Goal: Communication & Community: Answer question/provide support

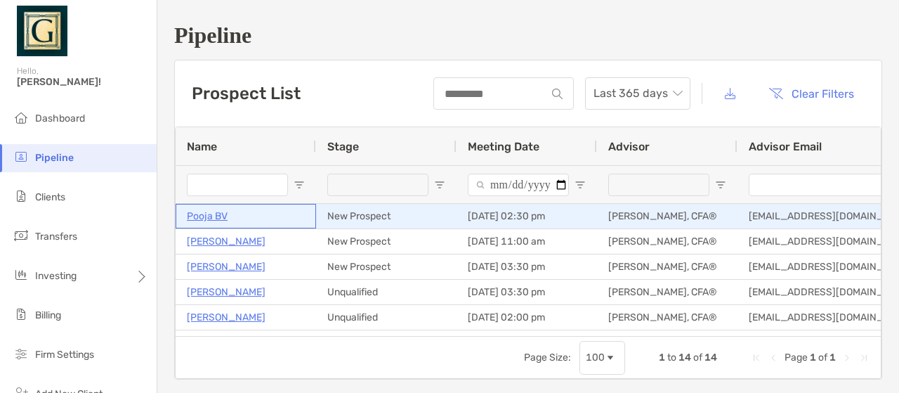
click at [211, 223] on p "Pooja BV" at bounding box center [207, 216] width 41 height 18
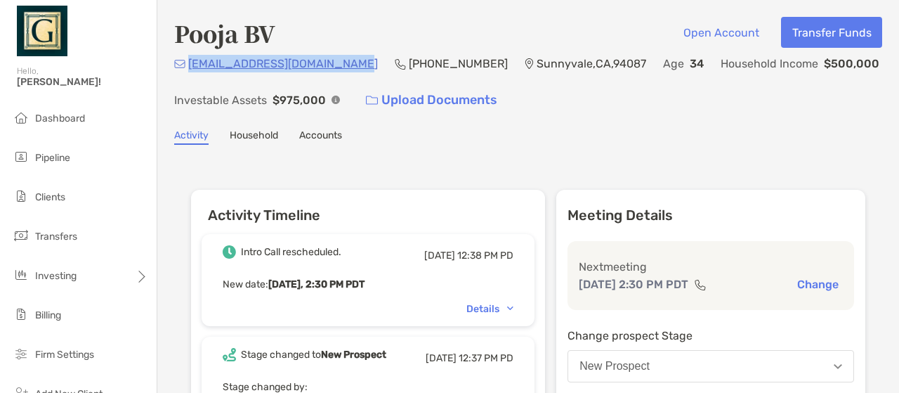
drag, startPoint x: 188, startPoint y: 61, endPoint x: 334, endPoint y: 66, distance: 146.2
click at [334, 66] on div "59-trails-gaffer@icloud.com" at bounding box center [276, 64] width 204 height 18
copy p "59-trails-gaffer@icloud.com"
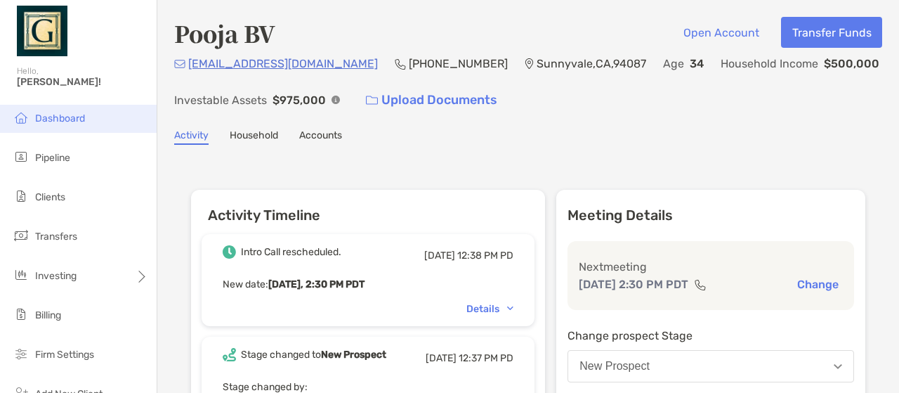
click at [68, 114] on span "Dashboard" at bounding box center [60, 118] width 50 height 12
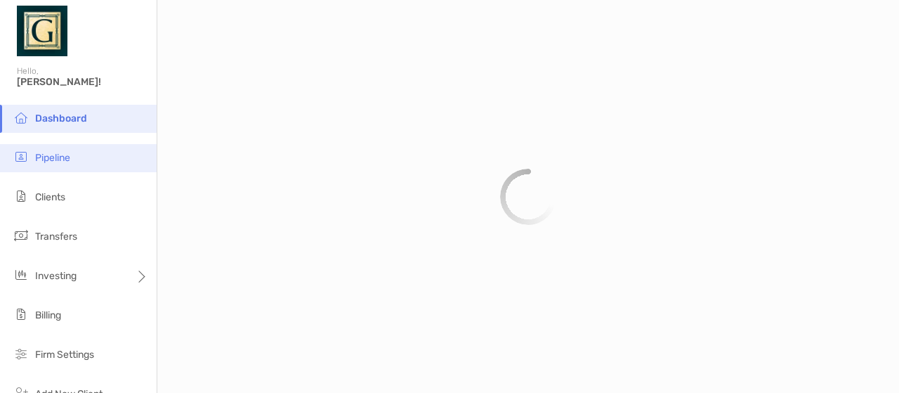
click at [52, 158] on span "Pipeline" at bounding box center [52, 158] width 35 height 12
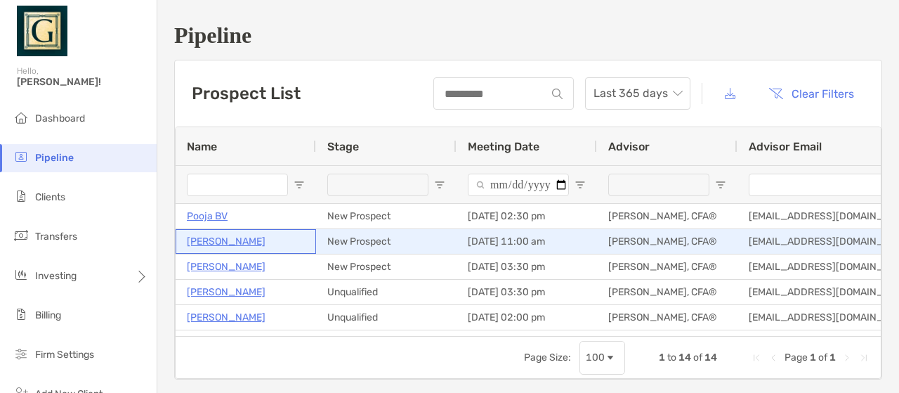
click at [242, 243] on p "[PERSON_NAME]" at bounding box center [226, 242] width 79 height 18
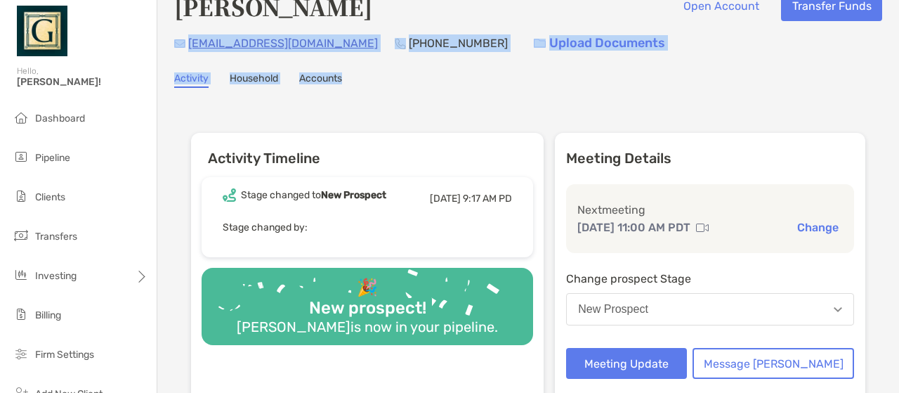
scroll to position [24, 0]
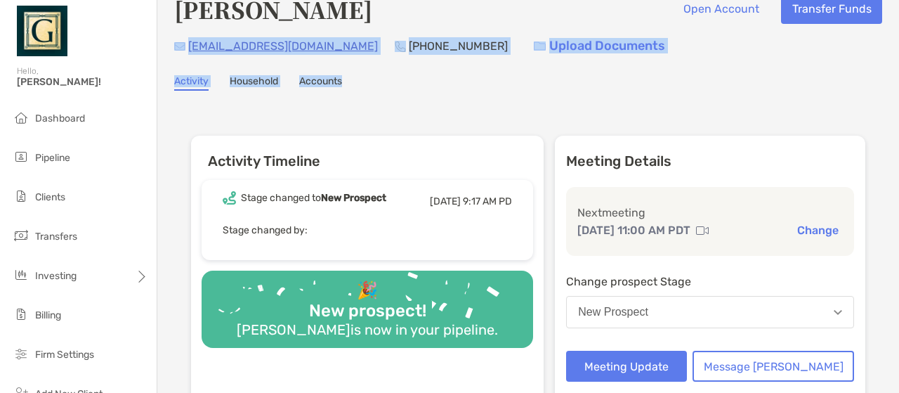
click at [288, 55] on div "[EMAIL_ADDRESS][DOMAIN_NAME]" at bounding box center [276, 46] width 204 height 30
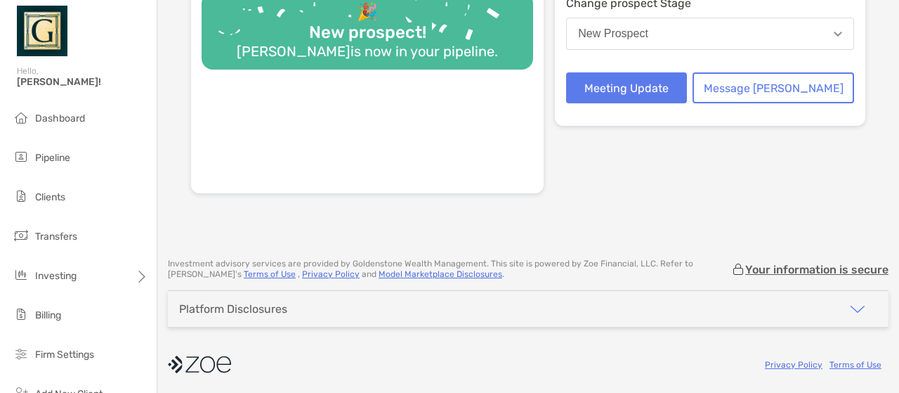
scroll to position [0, 0]
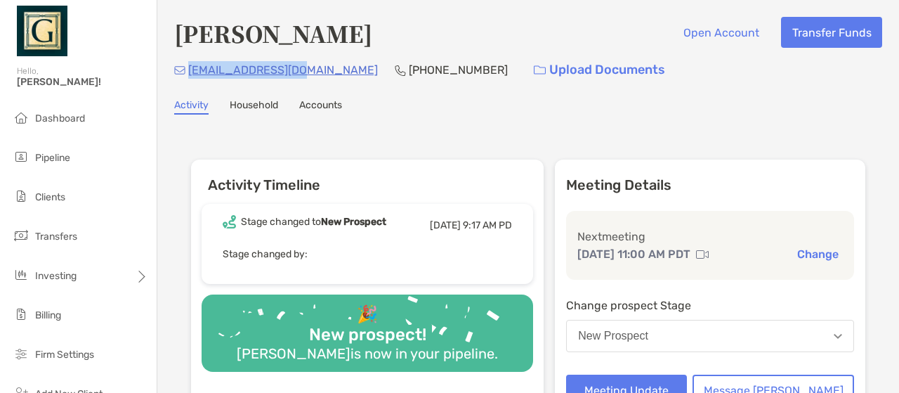
drag, startPoint x: 191, startPoint y: 72, endPoint x: 303, endPoint y: 73, distance: 112.4
click at [303, 73] on p "[EMAIL_ADDRESS][DOMAIN_NAME]" at bounding box center [283, 70] width 190 height 18
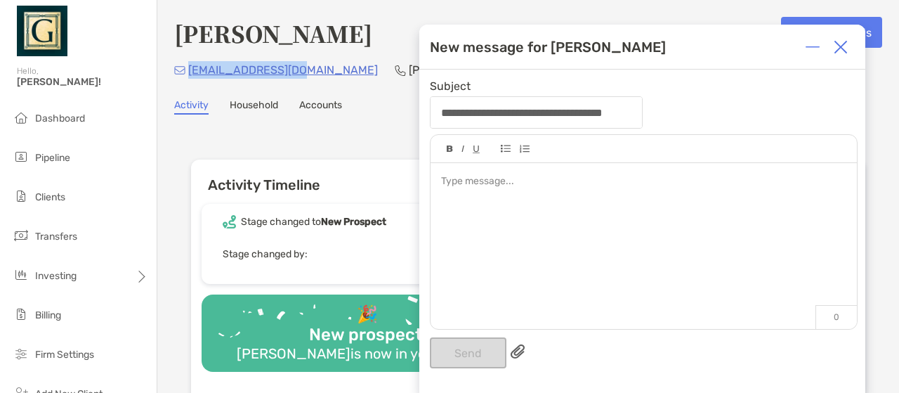
drag, startPoint x: 192, startPoint y: 68, endPoint x: 304, endPoint y: 72, distance: 112.5
click at [304, 72] on p "[EMAIL_ADDRESS][DOMAIN_NAME]" at bounding box center [283, 70] width 190 height 18
copy p "[EMAIL_ADDRESS][DOMAIN_NAME]"
click at [530, 173] on div at bounding box center [644, 239] width 426 height 152
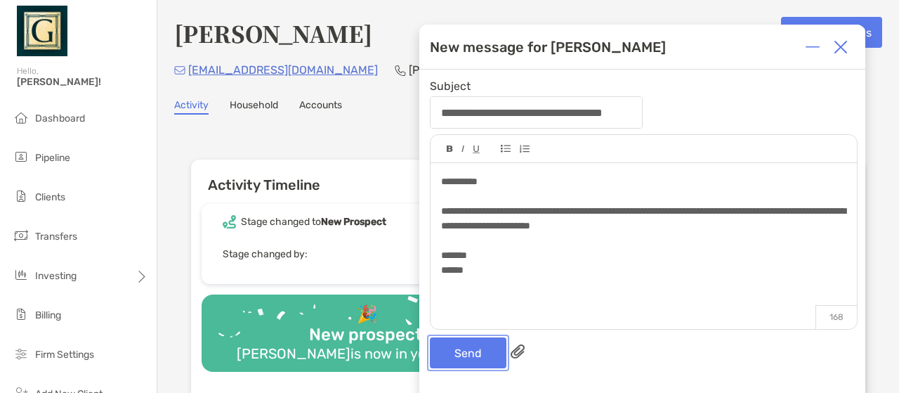
click at [467, 365] on button "Send" at bounding box center [468, 352] width 77 height 31
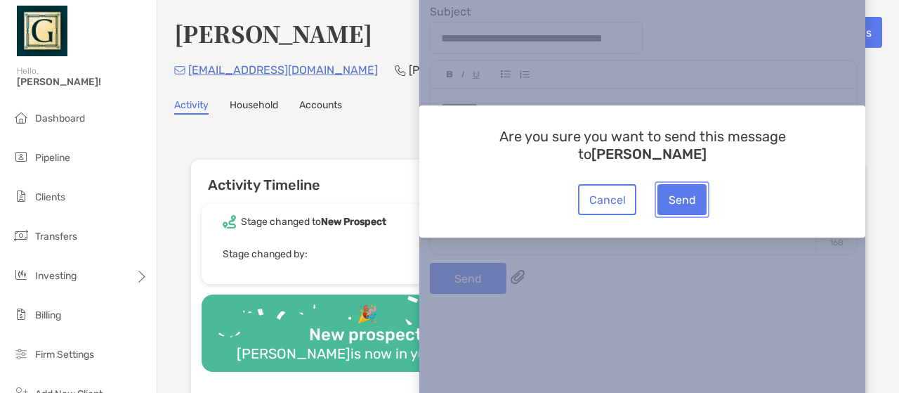
click at [697, 198] on button "Send" at bounding box center [681, 199] width 49 height 31
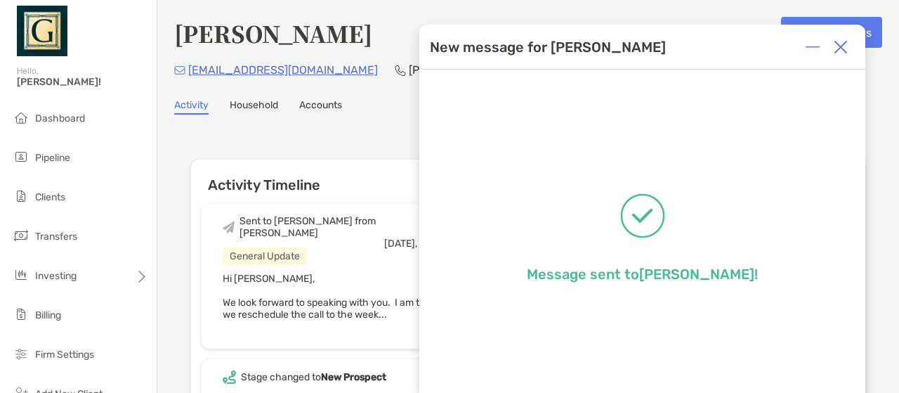
click at [841, 51] on img at bounding box center [841, 47] width 14 height 14
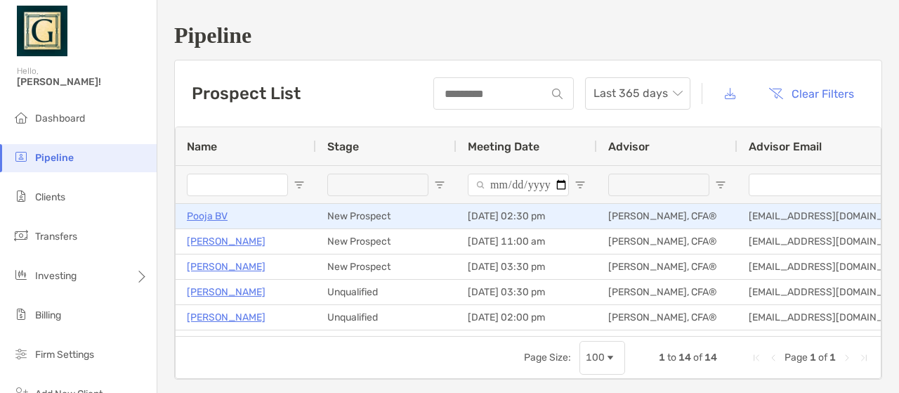
click at [219, 211] on p "Pooja BV" at bounding box center [207, 216] width 41 height 18
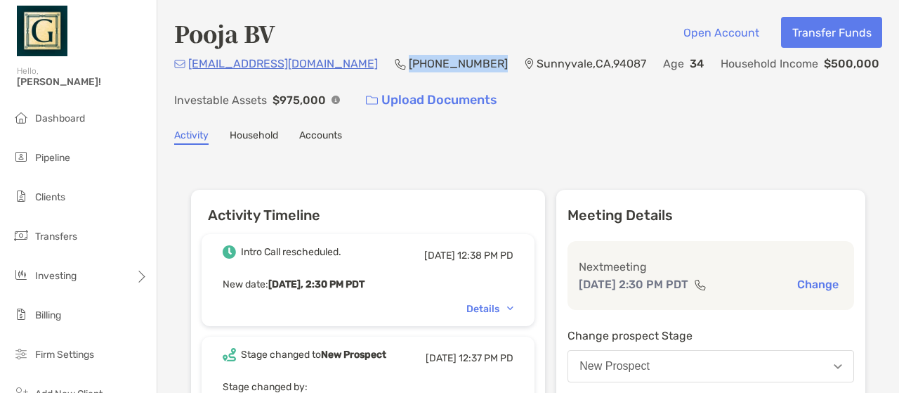
drag, startPoint x: 367, startPoint y: 60, endPoint x: 446, endPoint y: 61, distance: 79.4
click at [446, 61] on p "[PHONE_NUMBER]" at bounding box center [458, 64] width 99 height 18
copy p "[PHONE_NUMBER]"
